Goal: Find specific page/section: Locate item on page

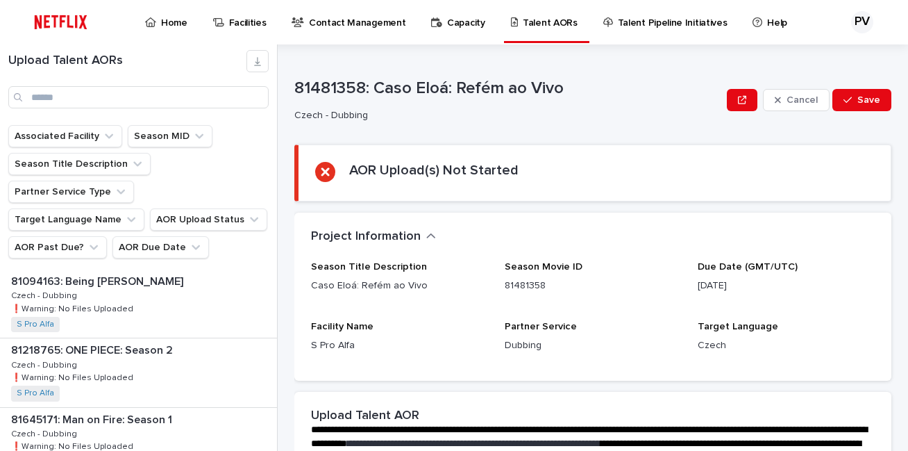
click at [85, 88] on input "Search" at bounding box center [138, 97] width 260 height 22
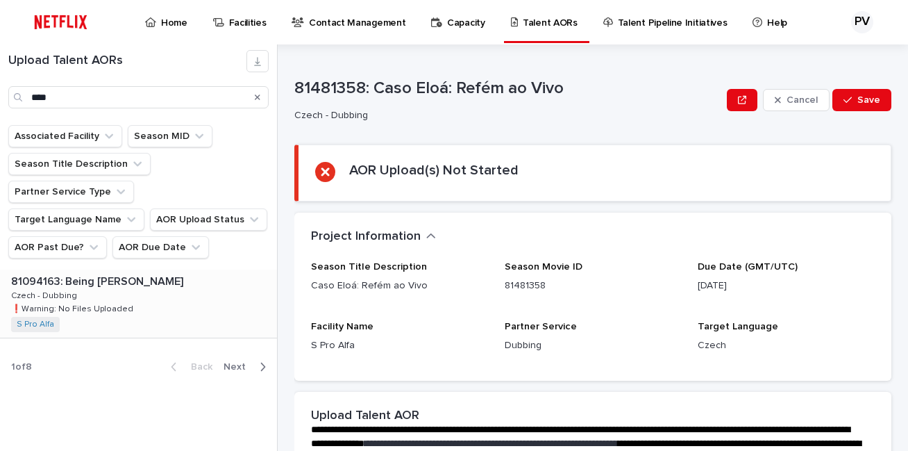
type input "****"
click at [117, 272] on p "81094163: Being [PERSON_NAME]" at bounding box center [98, 280] width 175 height 16
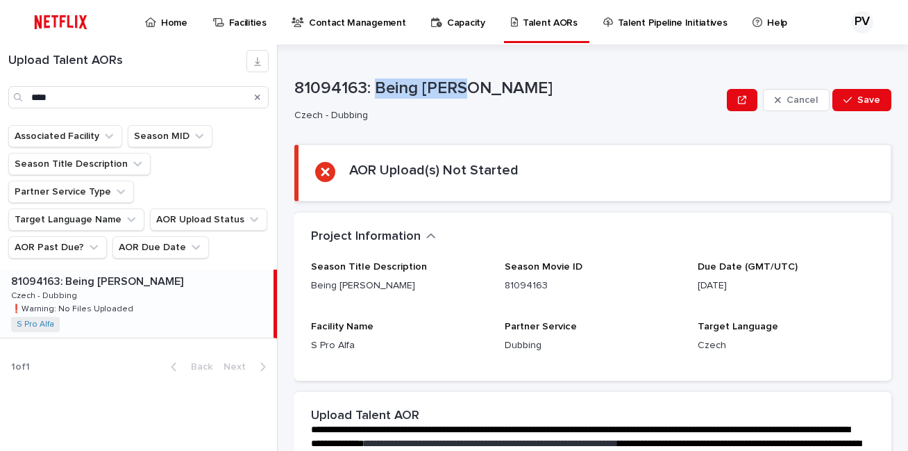
drag, startPoint x: 466, startPoint y: 86, endPoint x: 367, endPoint y: 87, distance: 99.3
click at [373, 90] on p "81094163: Being [PERSON_NAME]" at bounding box center [507, 88] width 427 height 20
copy p "Being [PERSON_NAME]"
drag, startPoint x: 103, startPoint y: 97, endPoint x: -3, endPoint y: 98, distance: 106.2
click at [0, 98] on html "Home Facilities Contact Management Capacity Talent AORs Talent Pipeline Initiat…" at bounding box center [454, 225] width 908 height 451
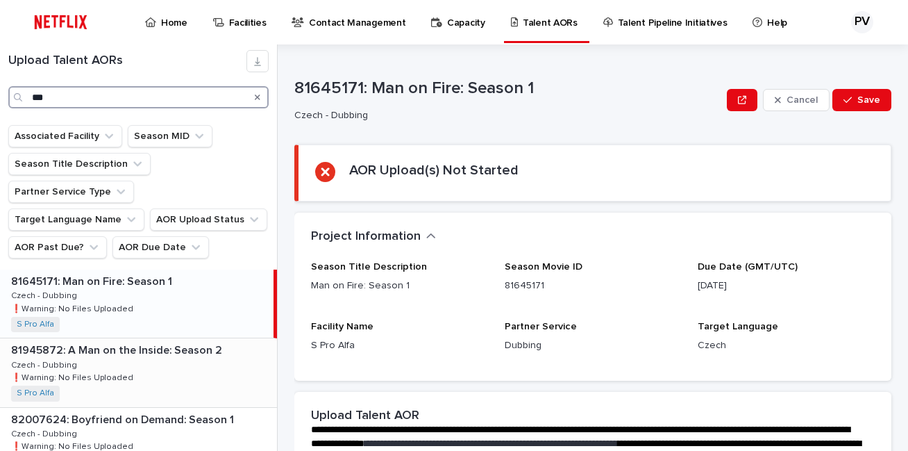
type input "***"
click at [199, 344] on div "81945872: A Man on the Inside: Season 2 81945872: A Man on the Inside: Season 2…" at bounding box center [138, 372] width 277 height 68
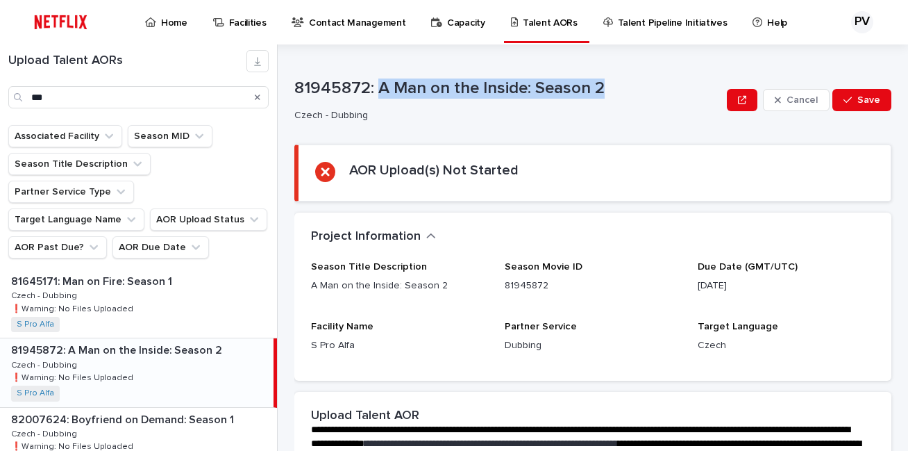
drag, startPoint x: 621, startPoint y: 87, endPoint x: 380, endPoint y: 90, distance: 240.9
click at [380, 90] on p "81945872: A Man on the Inside: Season 2" at bounding box center [507, 88] width 427 height 20
copy p "A Man on the Inside: Season 2"
